Goal: Book appointment/travel/reservation

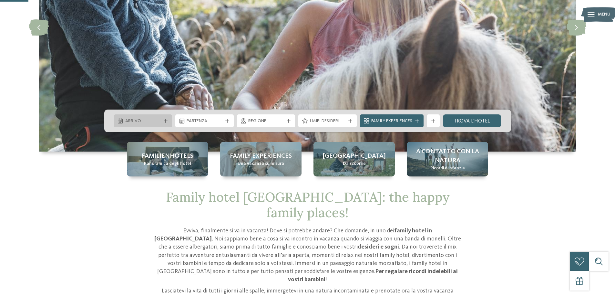
click at [157, 120] on span "Arrivo" at bounding box center [143, 121] width 36 height 6
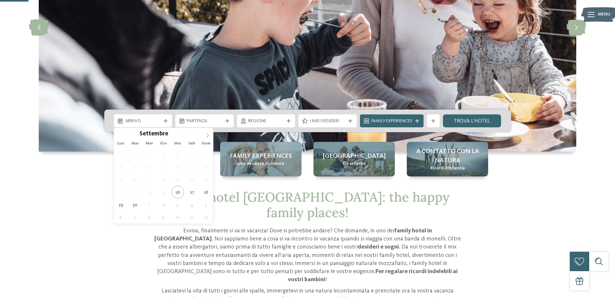
click at [208, 132] on span at bounding box center [207, 133] width 11 height 11
type input "****"
click at [208, 132] on span at bounding box center [207, 133] width 11 height 11
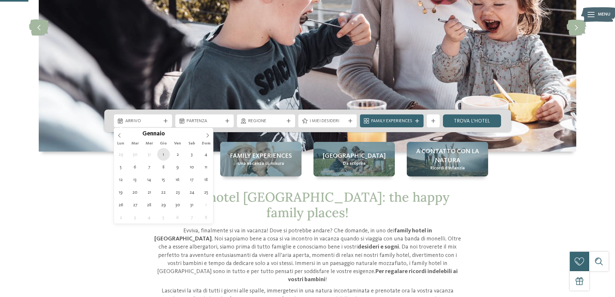
type div "[DATE]"
type input "****"
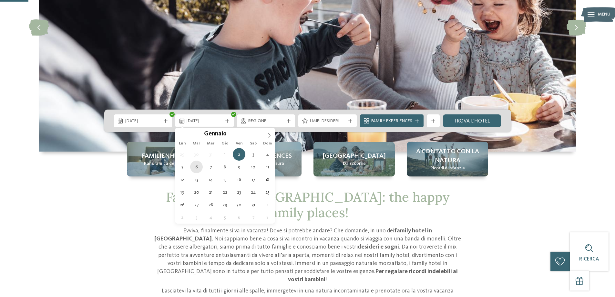
type div "06.01.2026"
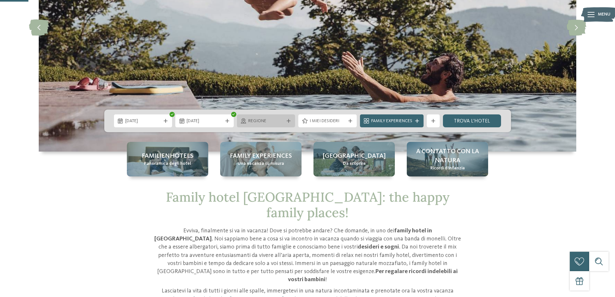
click at [278, 118] on span "Regione" at bounding box center [266, 121] width 36 height 6
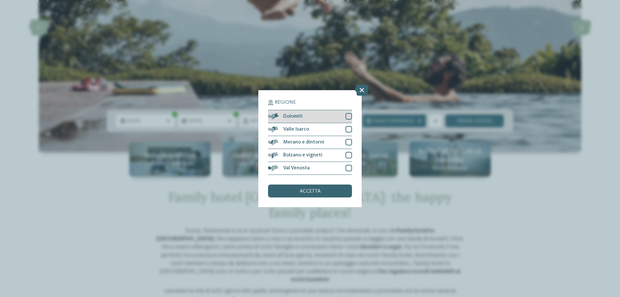
click at [304, 116] on div "Dolomiti" at bounding box center [310, 116] width 84 height 13
click at [307, 127] on span "Valle Isarco" at bounding box center [296, 128] width 26 height 5
click at [311, 141] on span "Merano e dintorni" at bounding box center [303, 141] width 41 height 5
click at [311, 151] on div "Bolzano e vigneti" at bounding box center [310, 155] width 84 height 13
click at [311, 168] on div "Val Venosta" at bounding box center [310, 168] width 84 height 13
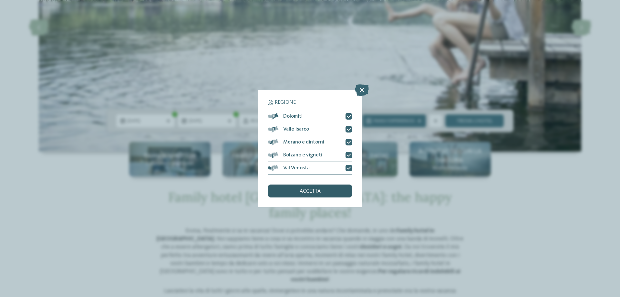
click at [308, 189] on span "accetta" at bounding box center [309, 190] width 21 height 5
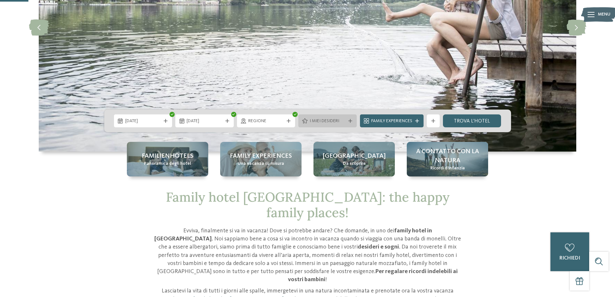
click at [345, 116] on div "I miei desideri" at bounding box center [327, 120] width 58 height 13
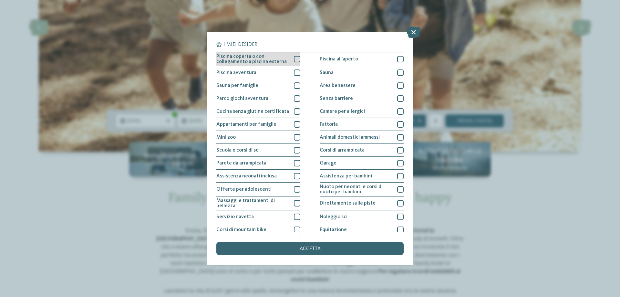
click at [264, 58] on span "Piscina coperta o con collegamento a piscina esterna" at bounding box center [252, 59] width 73 height 10
click at [264, 72] on div "Piscina avventura" at bounding box center [258, 72] width 84 height 13
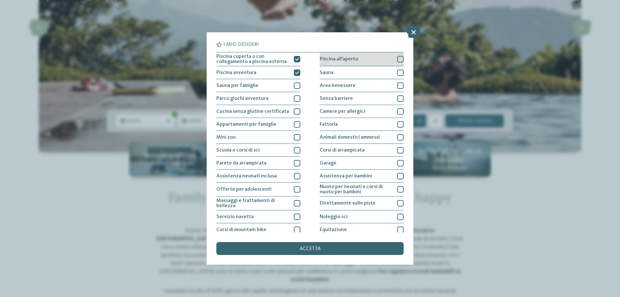
click at [365, 57] on div "Piscina all'aperto" at bounding box center [361, 59] width 84 height 14
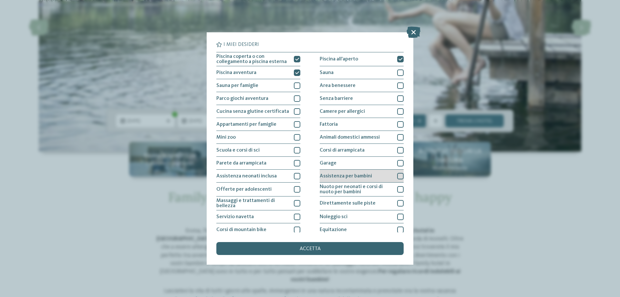
click at [356, 174] on span "Assistenza per bambini" at bounding box center [345, 175] width 52 height 5
click at [361, 172] on div "Assistenza per bambini" at bounding box center [361, 175] width 84 height 13
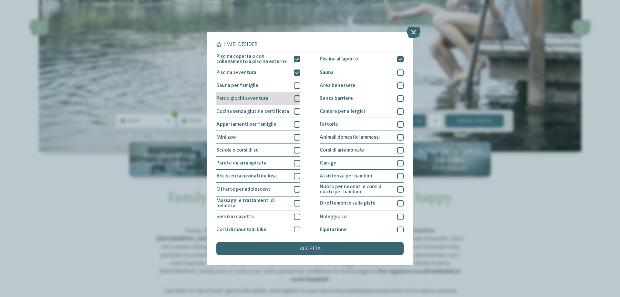
click at [277, 92] on div "Parco giochi avventura" at bounding box center [258, 98] width 84 height 13
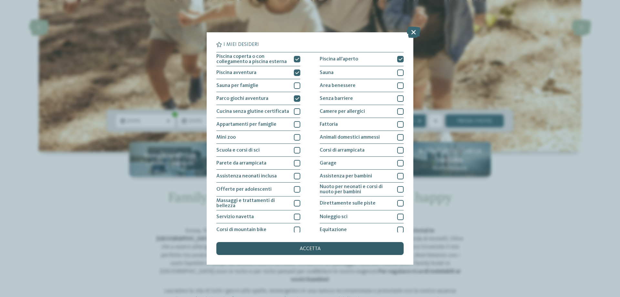
click at [318, 245] on div "accetta" at bounding box center [309, 248] width 187 height 13
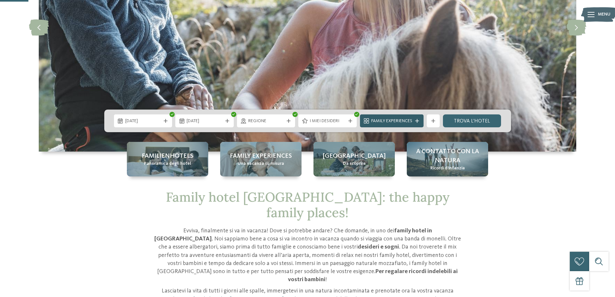
click at [402, 123] on span "Family Experiences" at bounding box center [391, 121] width 41 height 6
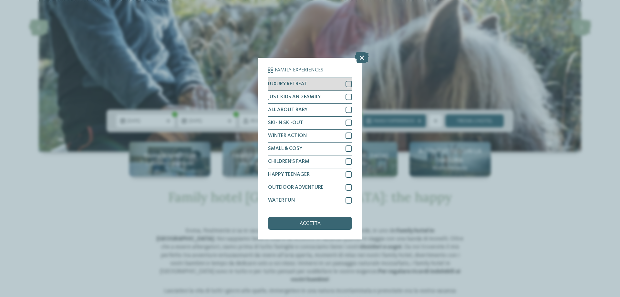
click at [339, 82] on div "LUXURY RETREAT" at bounding box center [310, 84] width 84 height 13
click at [338, 96] on div "JUST KIDS AND FAMILY" at bounding box center [310, 97] width 84 height 13
click at [331, 113] on div "ALL ABOUT BABY" at bounding box center [310, 110] width 84 height 13
click at [330, 123] on div "SKI-IN SKI-OUT" at bounding box center [310, 122] width 84 height 13
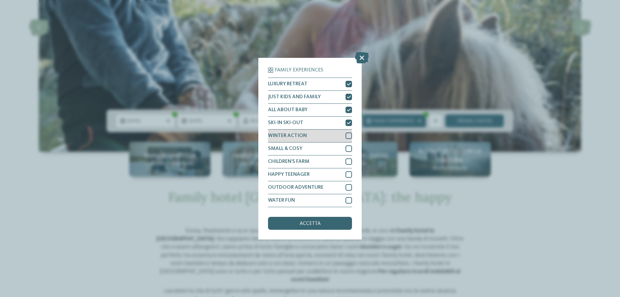
click at [326, 135] on div "WINTER ACTION" at bounding box center [310, 135] width 84 height 13
click at [320, 152] on div "SMALL & COSY" at bounding box center [310, 148] width 84 height 13
click at [319, 164] on div "CHILDREN’S FARM" at bounding box center [310, 161] width 84 height 13
click at [316, 173] on div "HAPPY TEENAGER" at bounding box center [310, 174] width 84 height 13
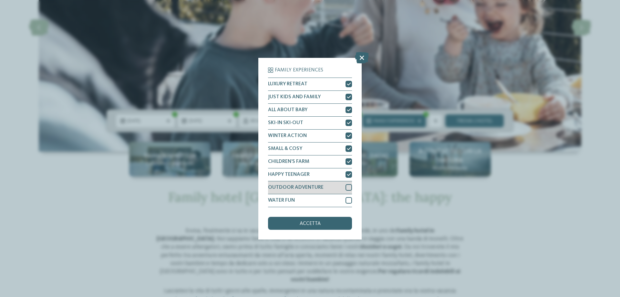
click at [317, 184] on div "OUTDOOR ADVENTURE" at bounding box center [310, 187] width 84 height 13
click at [314, 198] on div "WATER FUN" at bounding box center [310, 200] width 84 height 13
click at [308, 222] on span "accetta" at bounding box center [309, 223] width 21 height 5
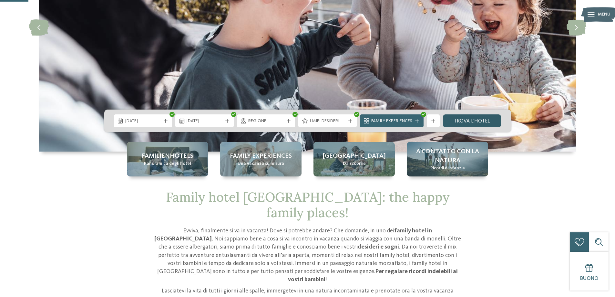
click at [478, 121] on link "trova l’hotel" at bounding box center [472, 120] width 58 height 13
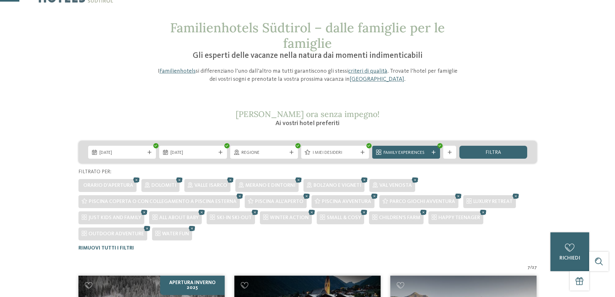
scroll to position [32, 0]
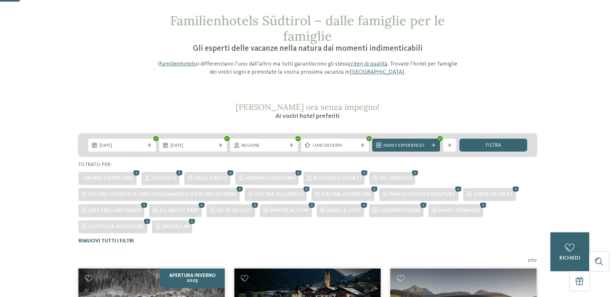
click at [114, 242] on span "Rimuovi tutti i filtri" at bounding box center [106, 240] width 56 height 5
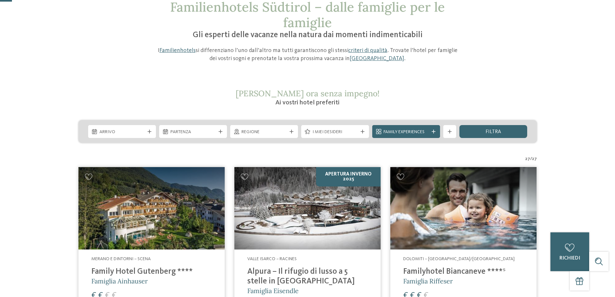
scroll to position [43, 0]
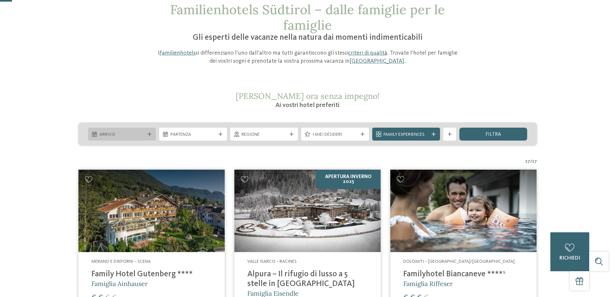
click at [125, 135] on span "Arrivo" at bounding box center [121, 134] width 45 height 6
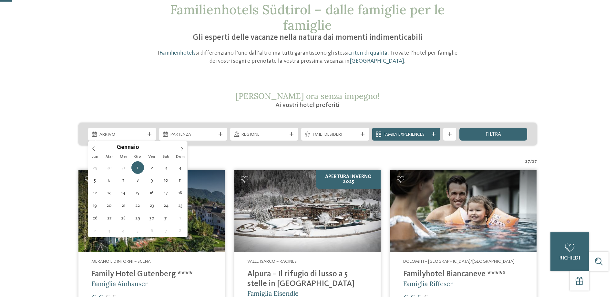
type div "01.01.2026"
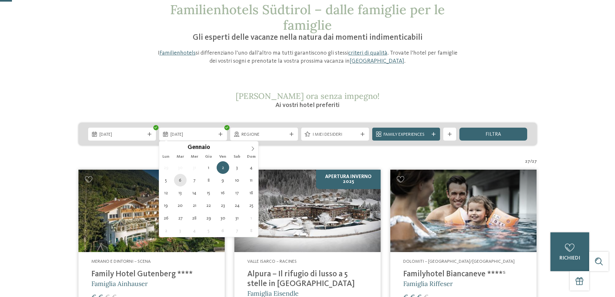
type div "06.01.2026"
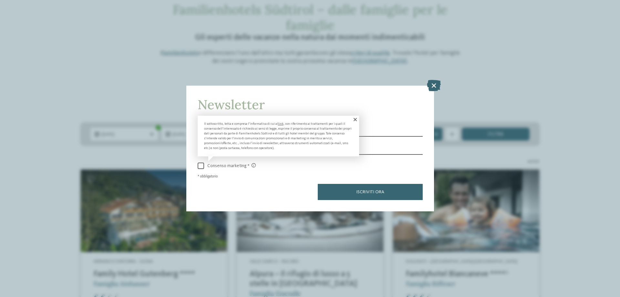
click at [356, 118] on span at bounding box center [354, 120] width 9 height 8
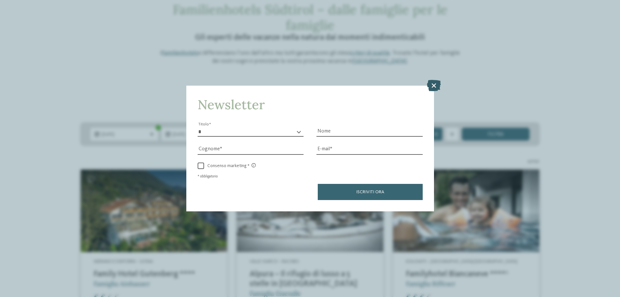
click at [435, 83] on icon at bounding box center [434, 85] width 14 height 11
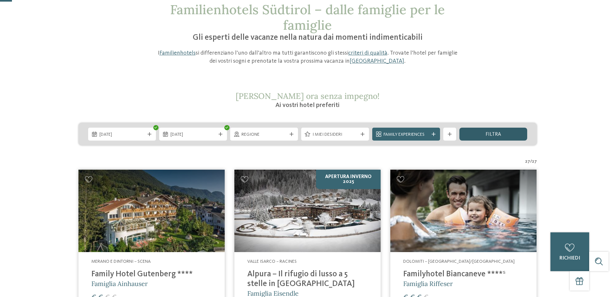
click at [501, 135] on div "filtra" at bounding box center [493, 133] width 68 height 13
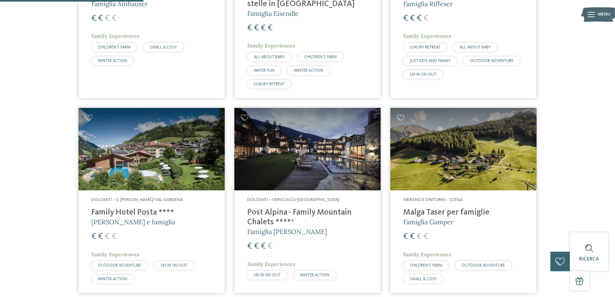
scroll to position [373, 0]
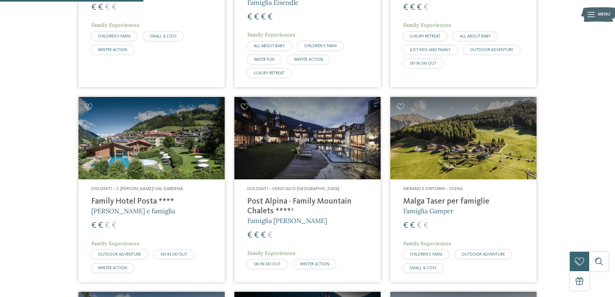
click at [463, 200] on h4 "Malga Taser per famiglie" at bounding box center [463, 202] width 120 height 10
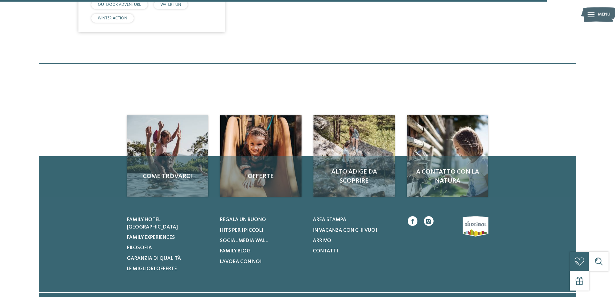
scroll to position [1502, 0]
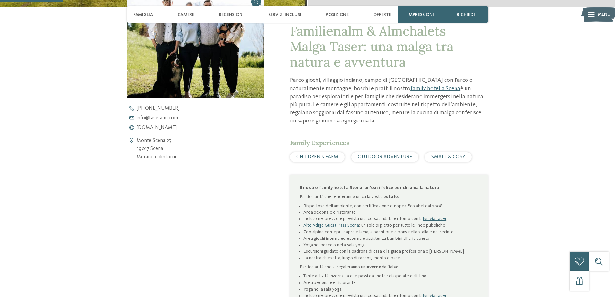
scroll to position [258, 0]
click at [152, 127] on span "[DOMAIN_NAME]" at bounding box center [156, 127] width 40 height 5
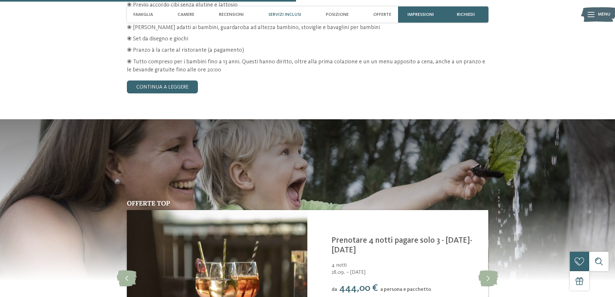
scroll to position [1226, 0]
